Goal: Transaction & Acquisition: Purchase product/service

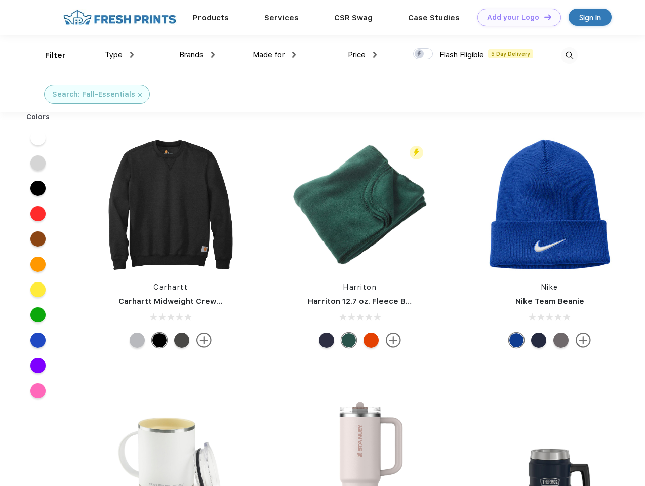
click at [515, 17] on link "Add your Logo Design Tool" at bounding box center [519, 18] width 84 height 18
click at [0, 0] on div "Design Tool" at bounding box center [0, 0] width 0 height 0
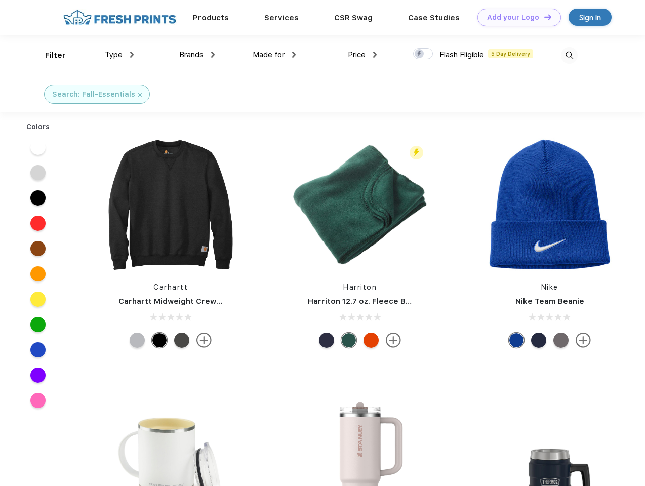
click at [543, 17] on link "Add your Logo Design Tool" at bounding box center [519, 18] width 84 height 18
click at [49, 55] on div "Filter" at bounding box center [55, 56] width 21 height 12
click at [119, 55] on span "Type" at bounding box center [114, 54] width 18 height 9
click at [197, 55] on span "Brands" at bounding box center [191, 54] width 24 height 9
click at [274, 55] on span "Made for" at bounding box center [269, 54] width 32 height 9
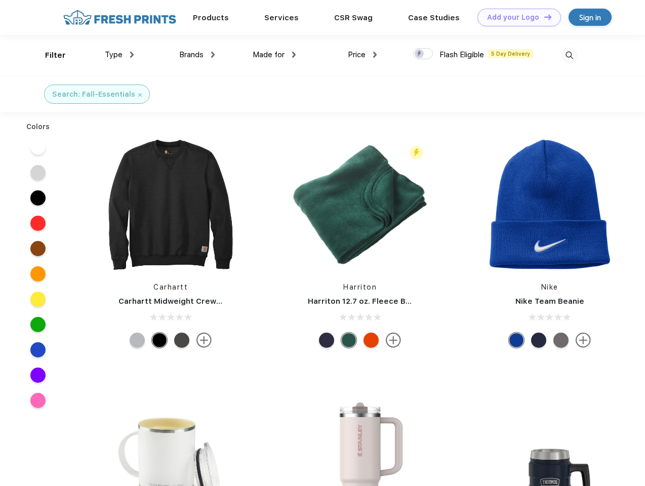
click at [362, 55] on span "Price" at bounding box center [357, 54] width 18 height 9
click at [423, 54] on div at bounding box center [423, 53] width 20 height 11
click at [420, 54] on input "checkbox" at bounding box center [416, 51] width 7 height 7
click at [569, 55] on img at bounding box center [569, 55] width 17 height 17
